Goal: Use online tool/utility: Utilize a website feature to perform a specific function

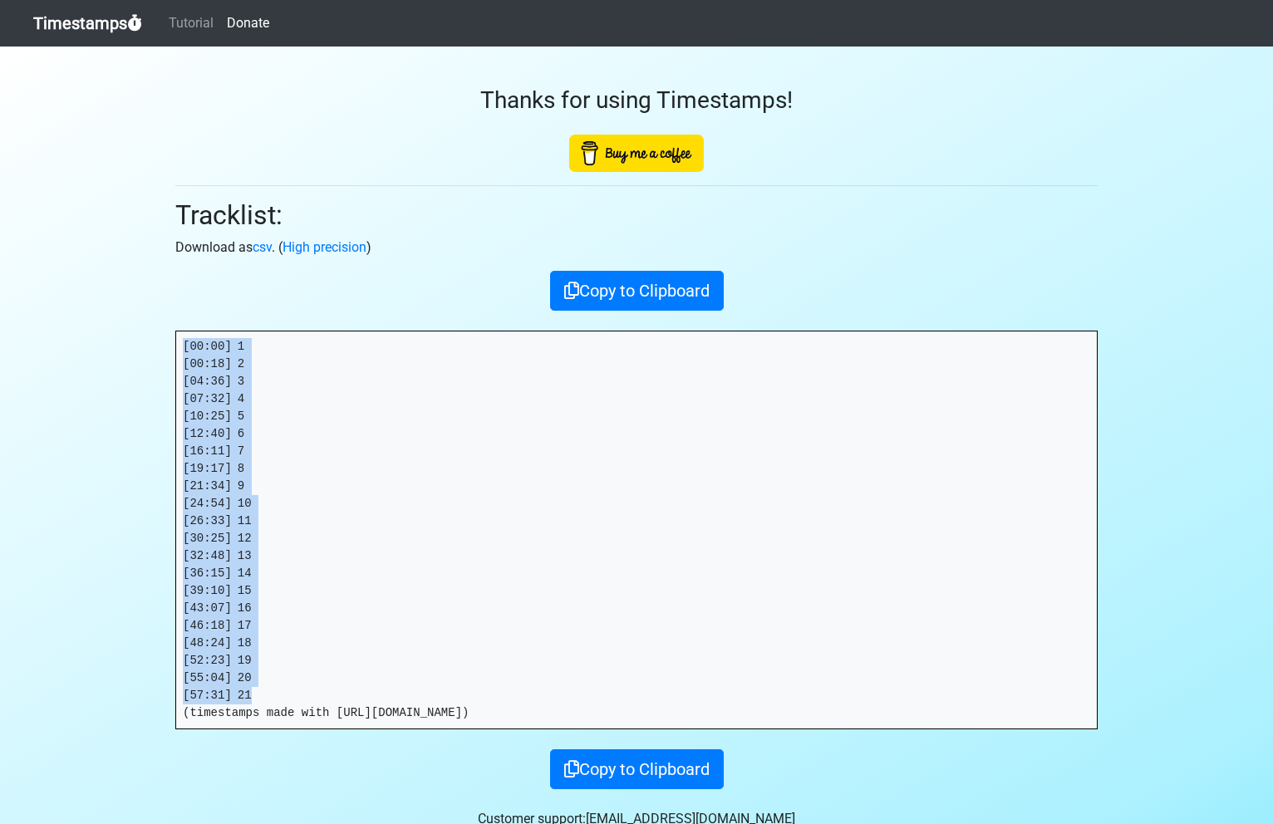
click at [113, 26] on link "Timestamps" at bounding box center [87, 23] width 109 height 33
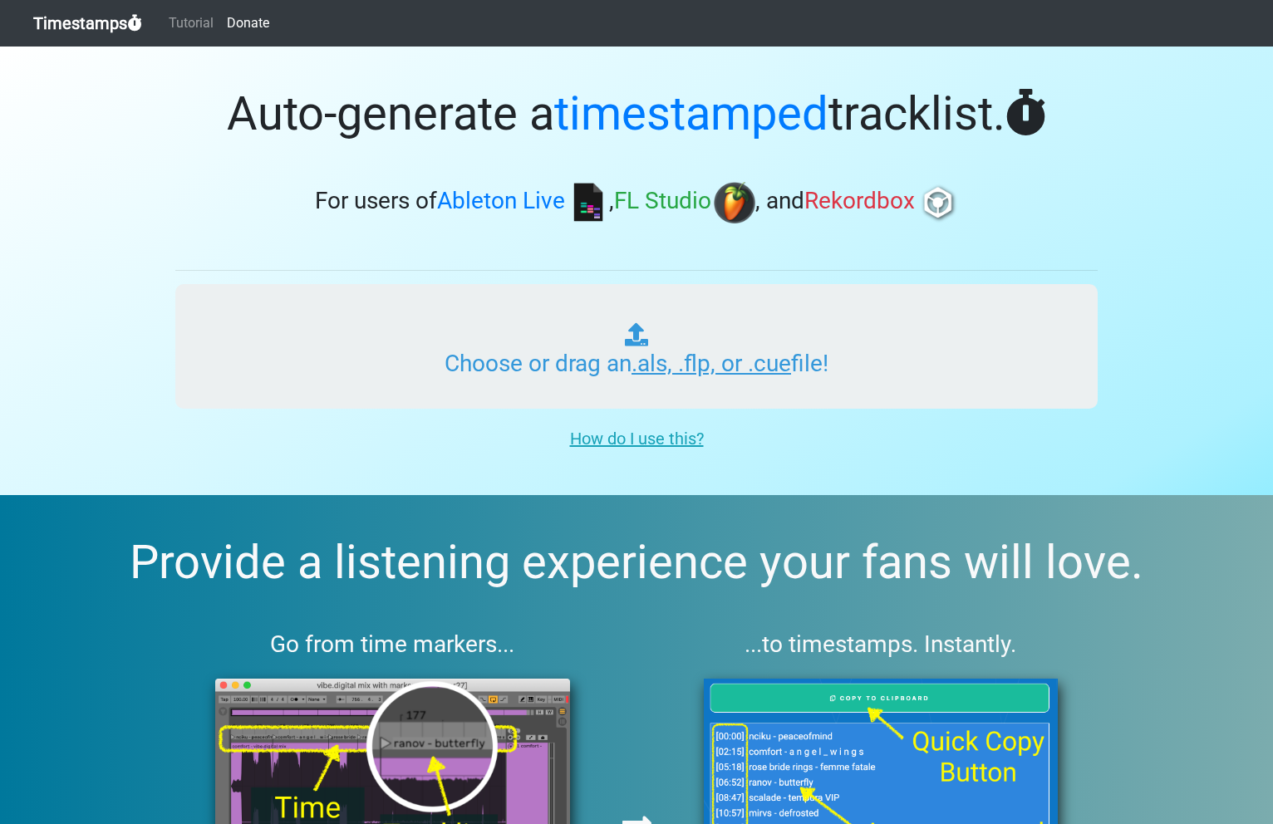
type input "C:\fakepath\PHOENIX RADIO #291.als"
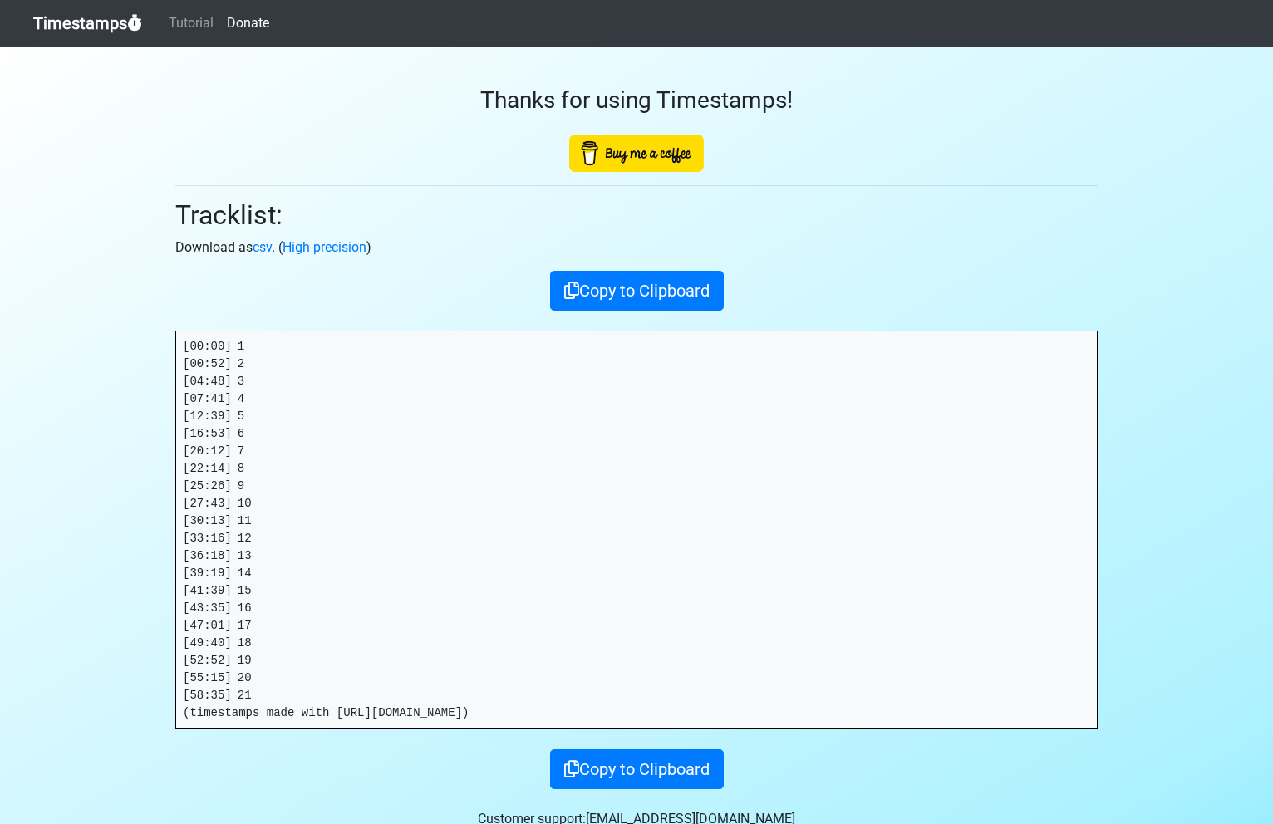
click at [257, 691] on pre "[00:00] 1 [00:52] 2 [04:48] 3 [07:41] 4 [12:39] 5 [16:53] 6 [20:12] 7 [22:14] 8…" at bounding box center [636, 529] width 920 height 397
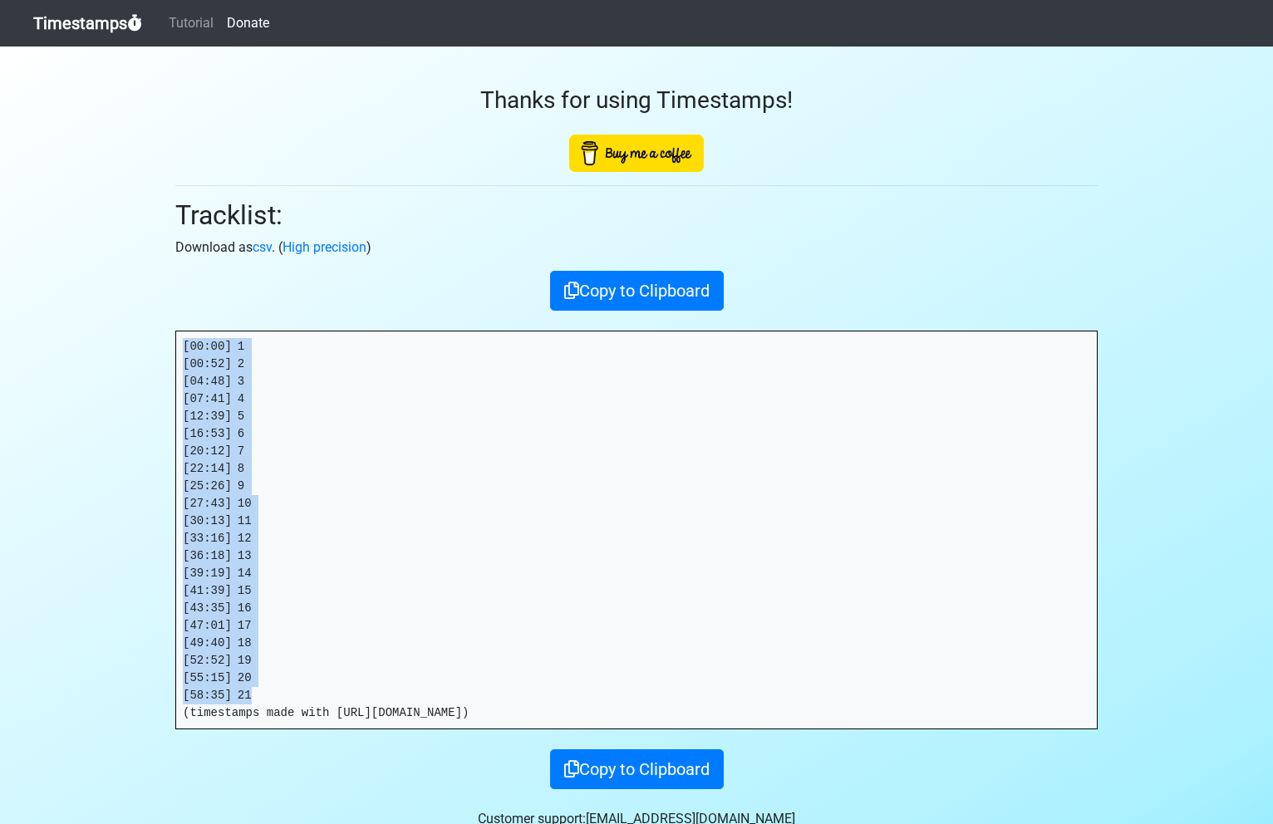
drag, startPoint x: 266, startPoint y: 694, endPoint x: 180, endPoint y: 334, distance: 370.5
click at [180, 334] on pre "[00:00] 1 [00:52] 2 [04:48] 3 [07:41] 4 [12:39] 5 [16:53] 6 [20:12] 7 [22:14] 8…" at bounding box center [636, 529] width 920 height 397
copy pre "[00:00] 1 [00:52] 2 [04:48] 3 [07:41] 4 [12:39] 5 [16:53] 6 [20:12] 7 [22:14] 8…"
